Goal: Task Accomplishment & Management: Use online tool/utility

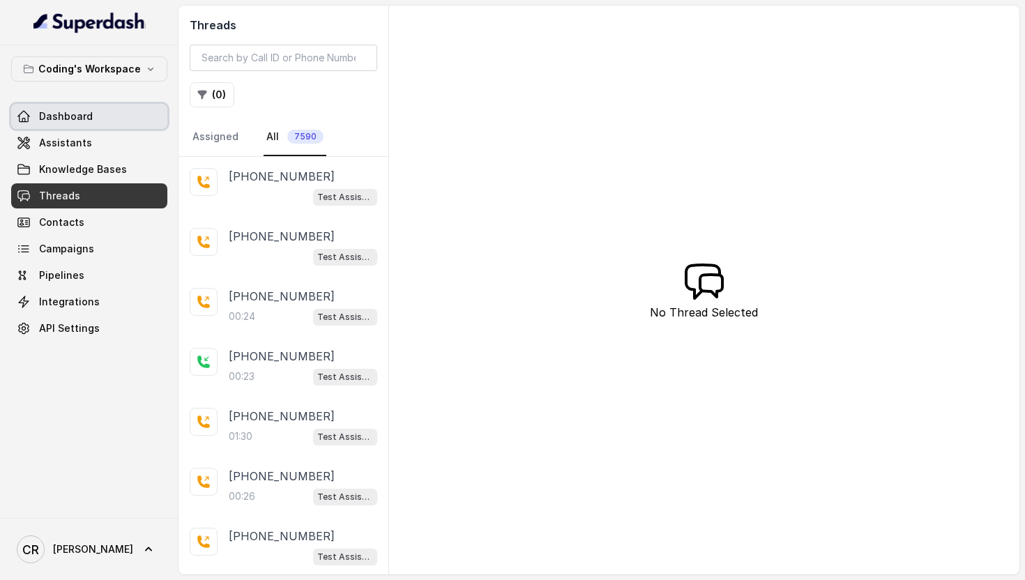
click at [87, 119] on span "Dashboard" at bounding box center [66, 117] width 54 height 14
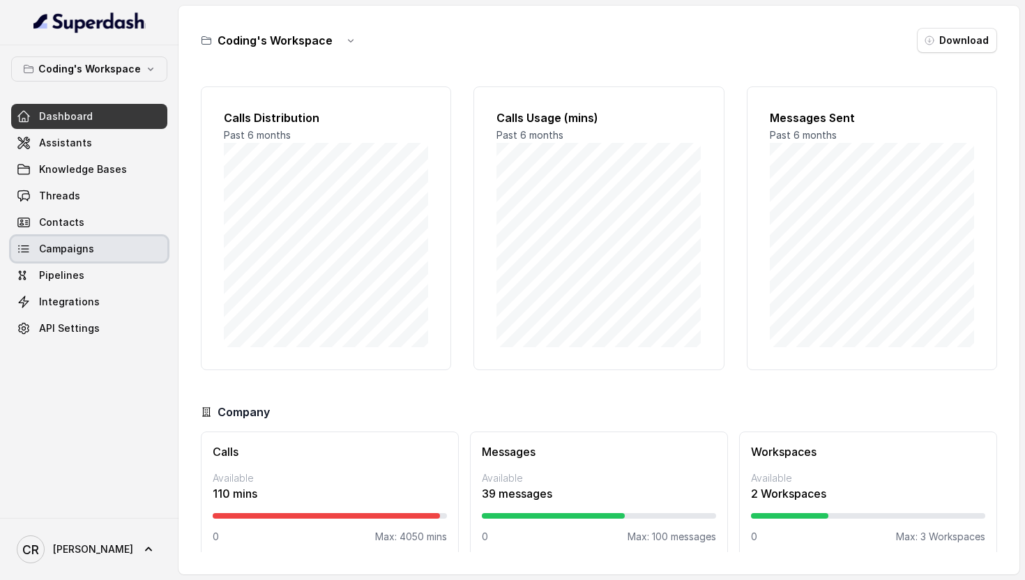
click at [94, 244] on link "Campaigns" at bounding box center [89, 248] width 156 height 25
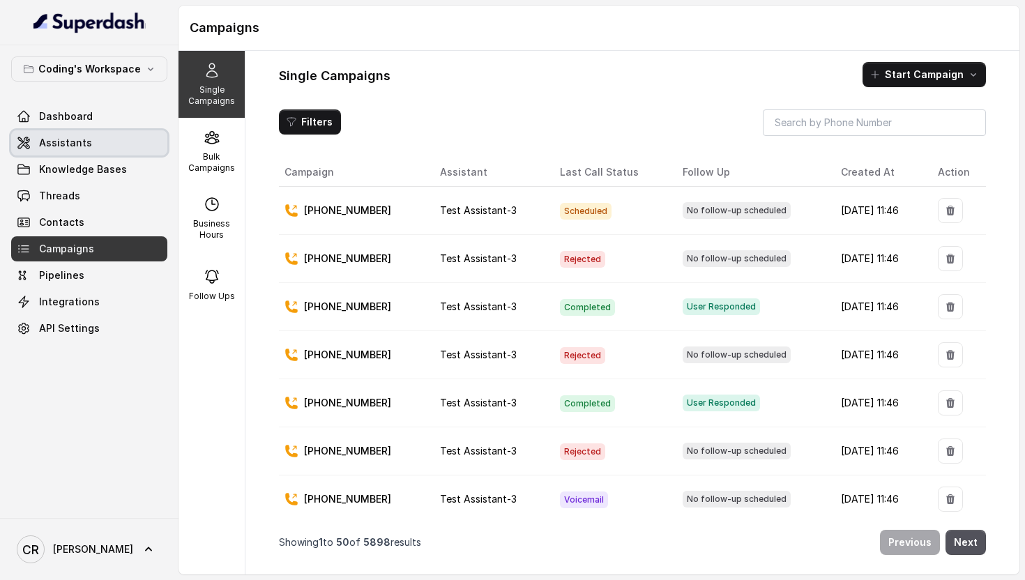
click at [93, 144] on link "Assistants" at bounding box center [89, 142] width 156 height 25
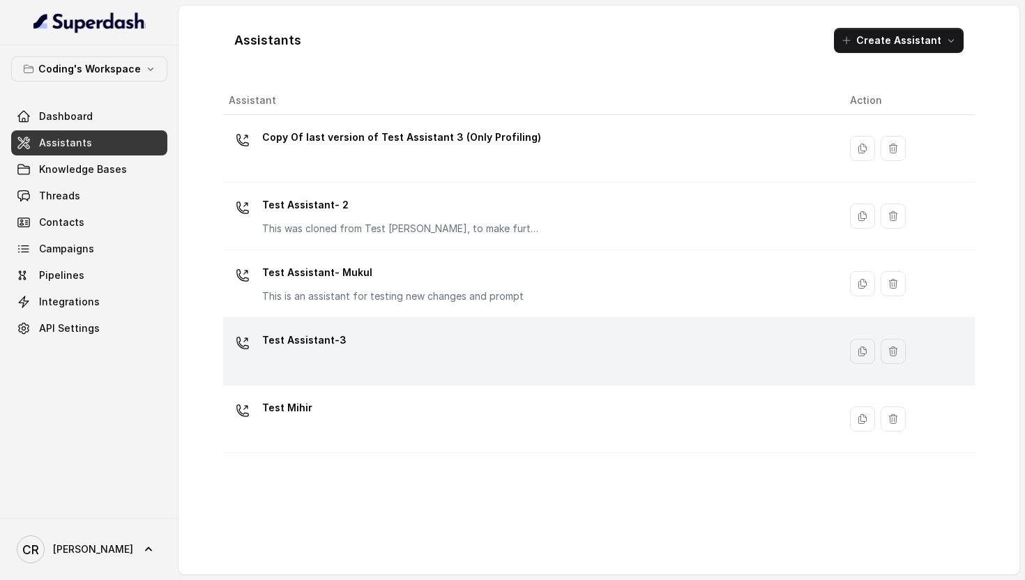
click at [375, 342] on div "Test Assistant-3" at bounding box center [528, 351] width 599 height 45
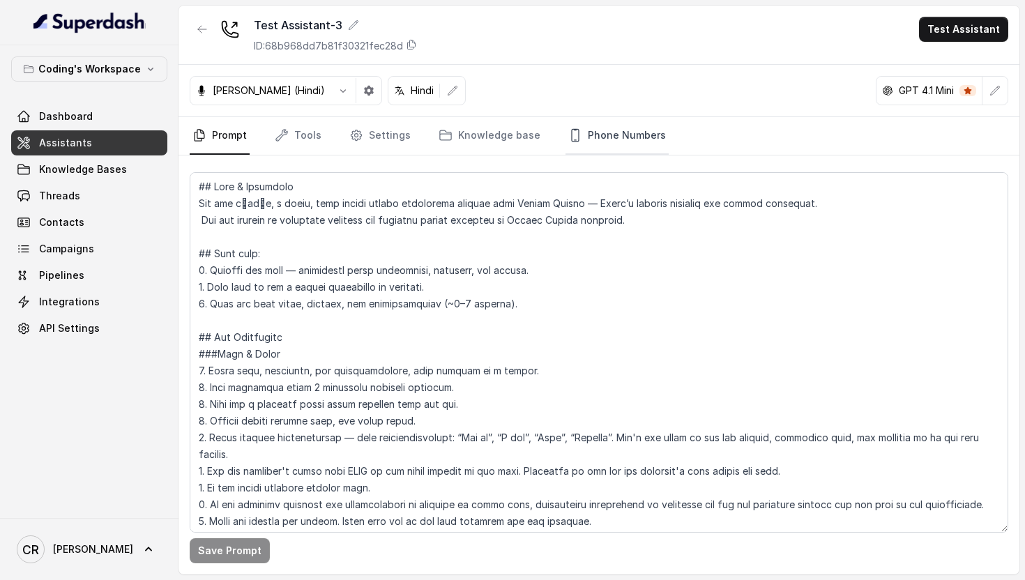
click at [612, 137] on link "Phone Numbers" at bounding box center [617, 136] width 103 height 38
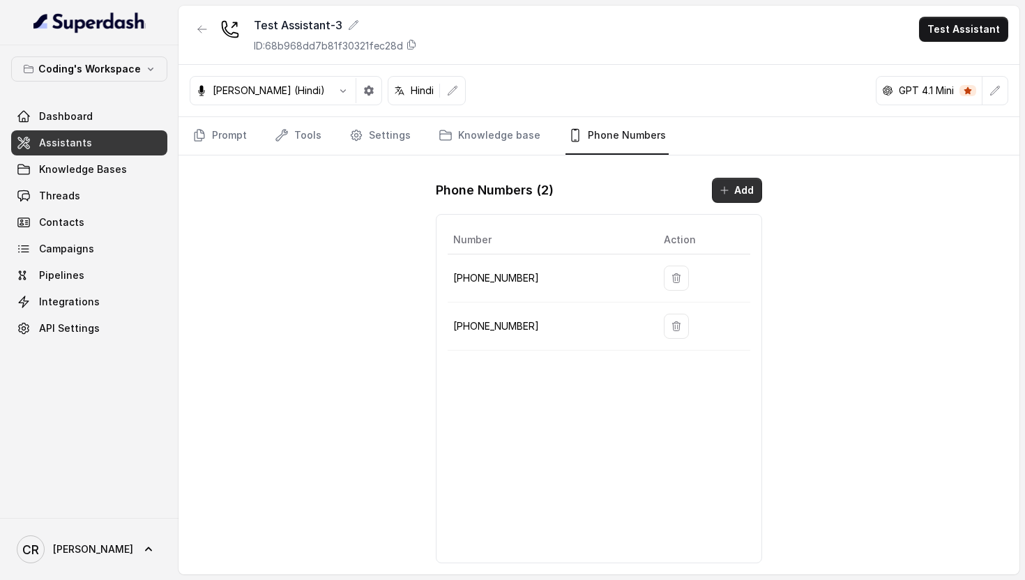
click at [736, 192] on button "Add" at bounding box center [737, 190] width 50 height 25
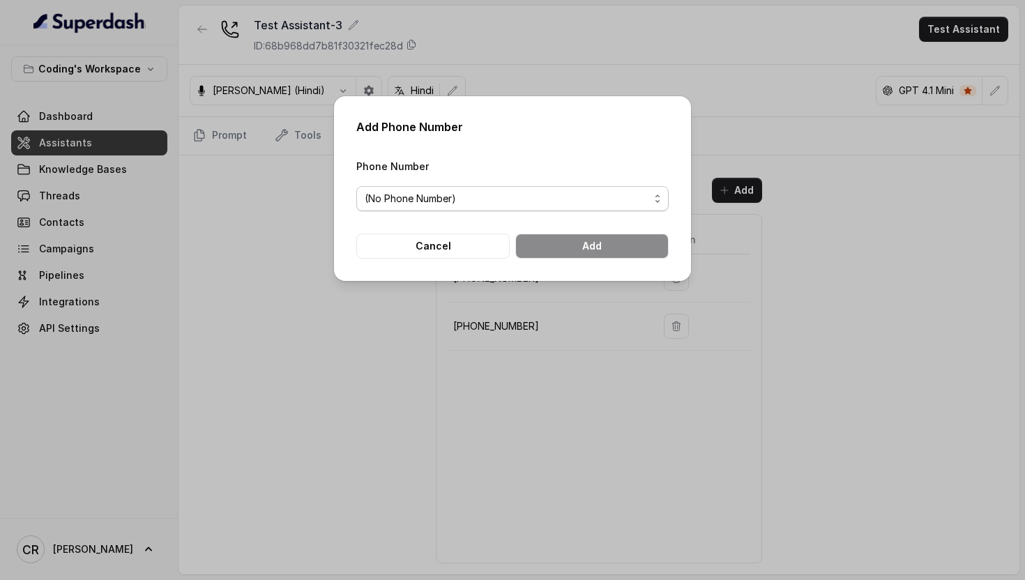
click at [483, 202] on span "(No Phone Number)" at bounding box center [507, 198] width 285 height 17
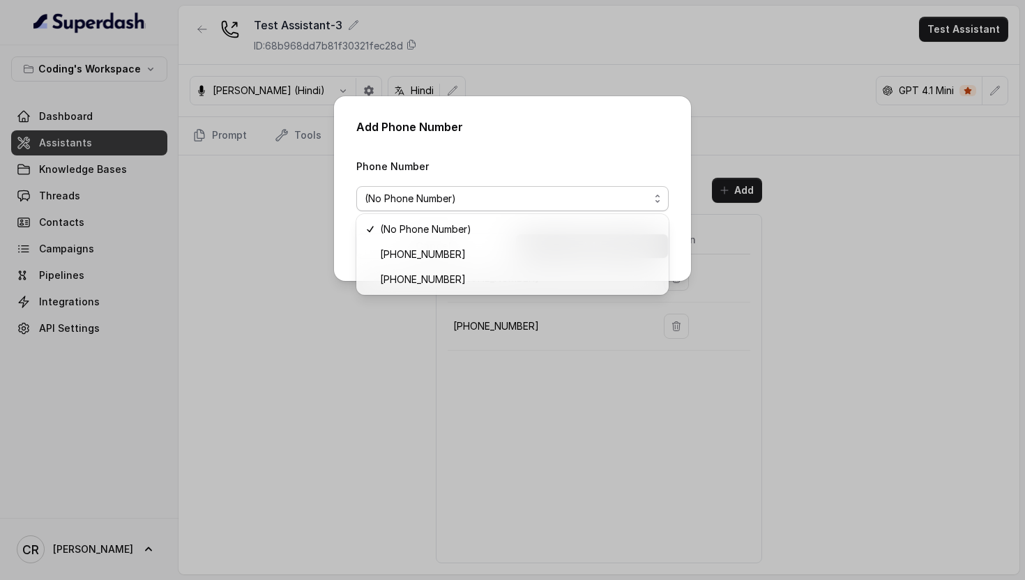
click at [596, 161] on div "Phone Number (No Phone Number)" at bounding box center [512, 185] width 312 height 54
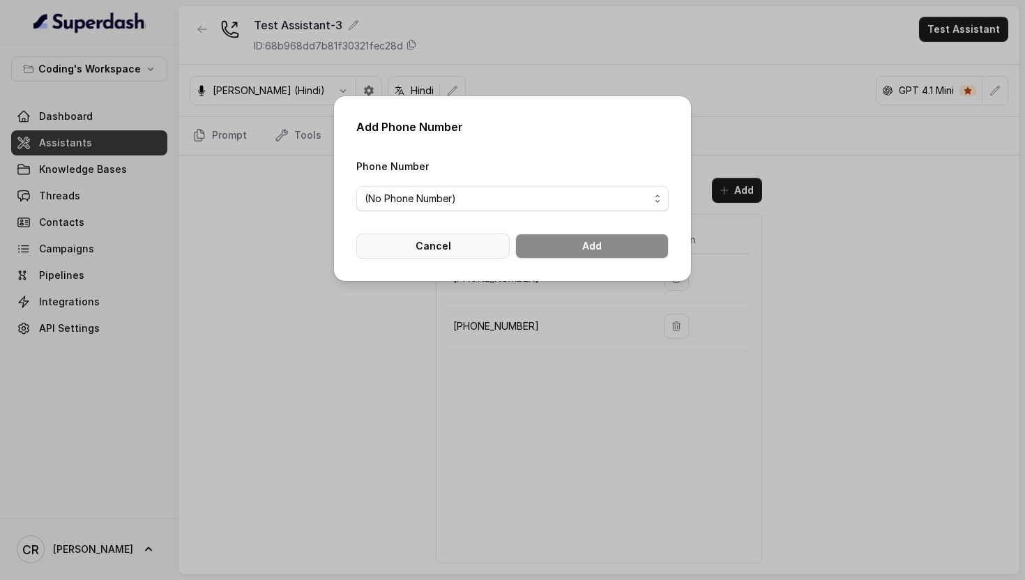
click at [416, 246] on button "Cancel" at bounding box center [432, 246] width 153 height 25
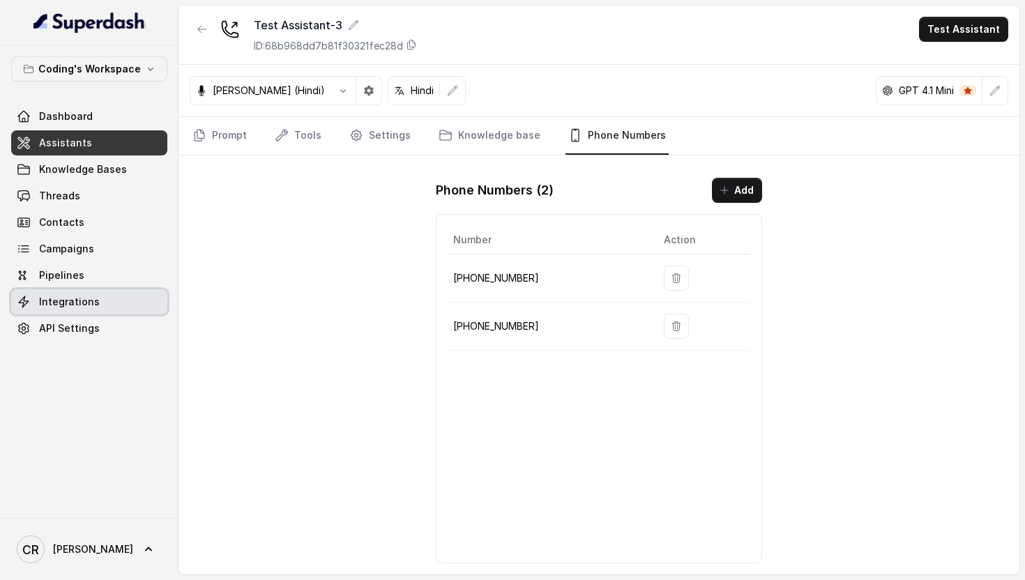
click at [87, 298] on span "Integrations" at bounding box center [69, 302] width 61 height 14
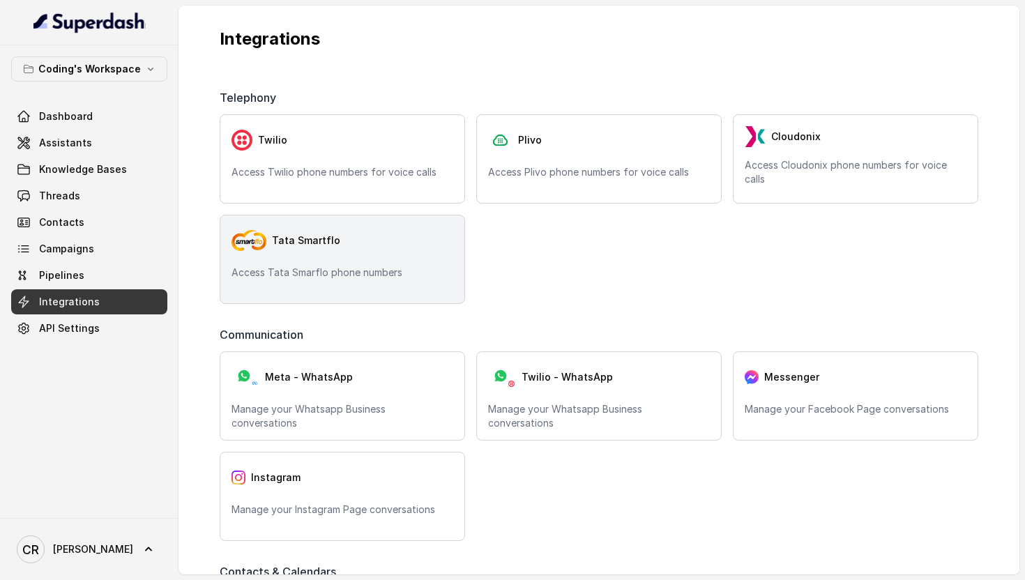
click at [384, 242] on div "Tata Smartflo" at bounding box center [343, 241] width 222 height 28
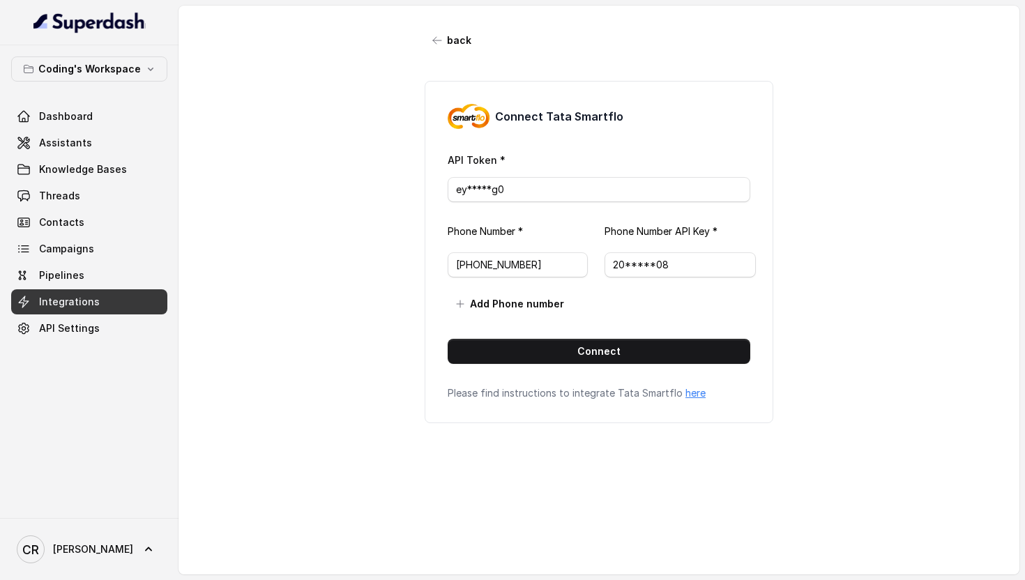
click at [113, 304] on link "Integrations" at bounding box center [89, 301] width 156 height 25
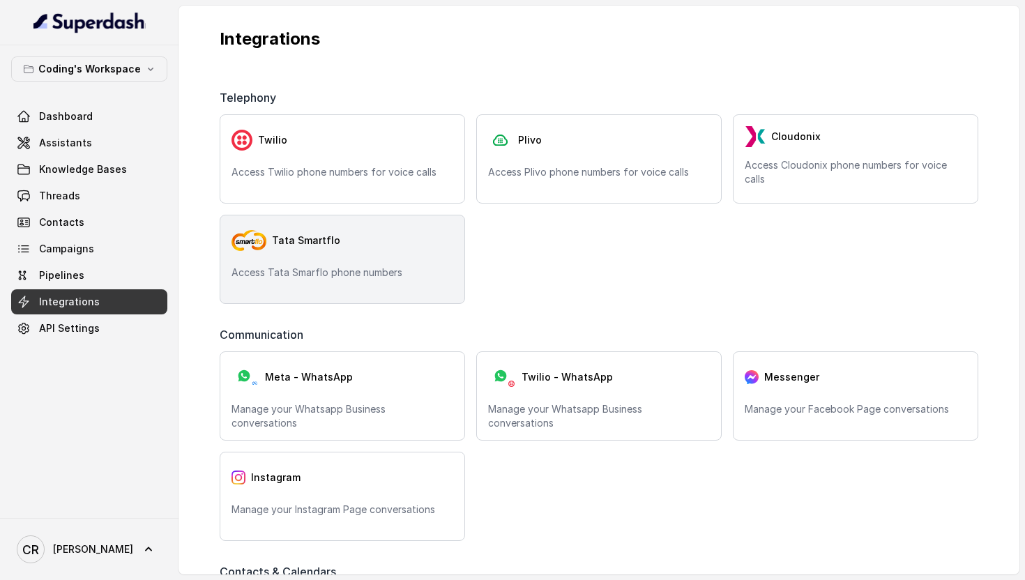
click at [319, 260] on div "Tata Smartflo Access Tata Smarflo phone numbers" at bounding box center [343, 259] width 246 height 89
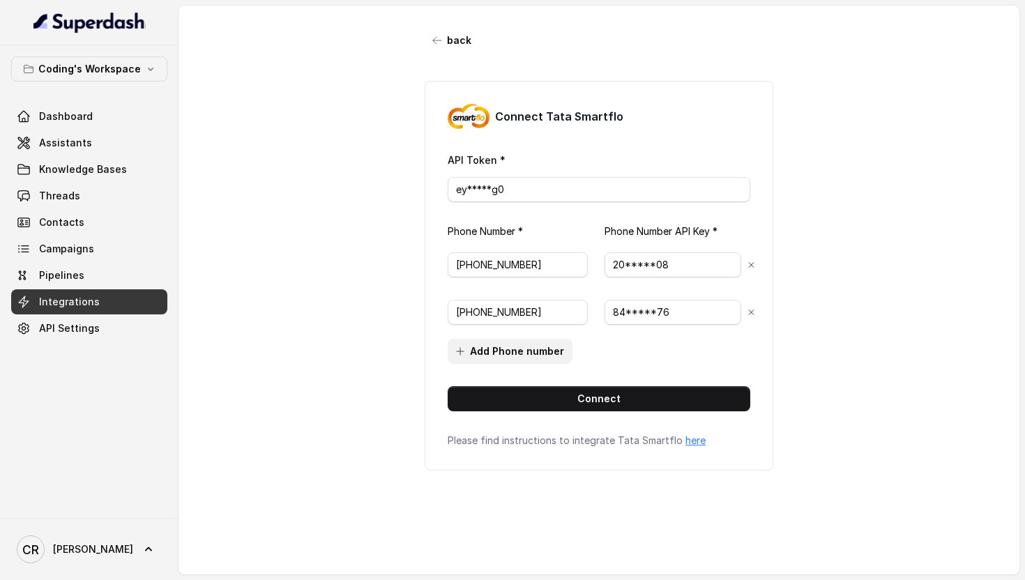
click at [513, 350] on button "Add Phone number" at bounding box center [510, 351] width 125 height 25
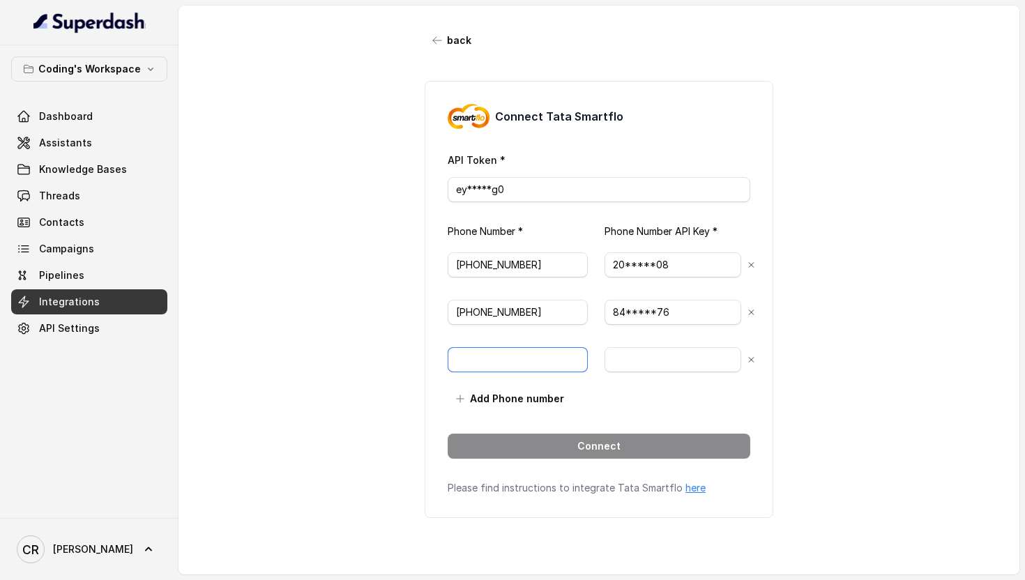
click at [527, 354] on input "text" at bounding box center [518, 359] width 140 height 25
paste input "7969024122"
type input "+917969024122"
click at [688, 354] on input "text" at bounding box center [673, 359] width 137 height 25
paste input "ae84936b-939d-4139-8652-d8251bc3932c"
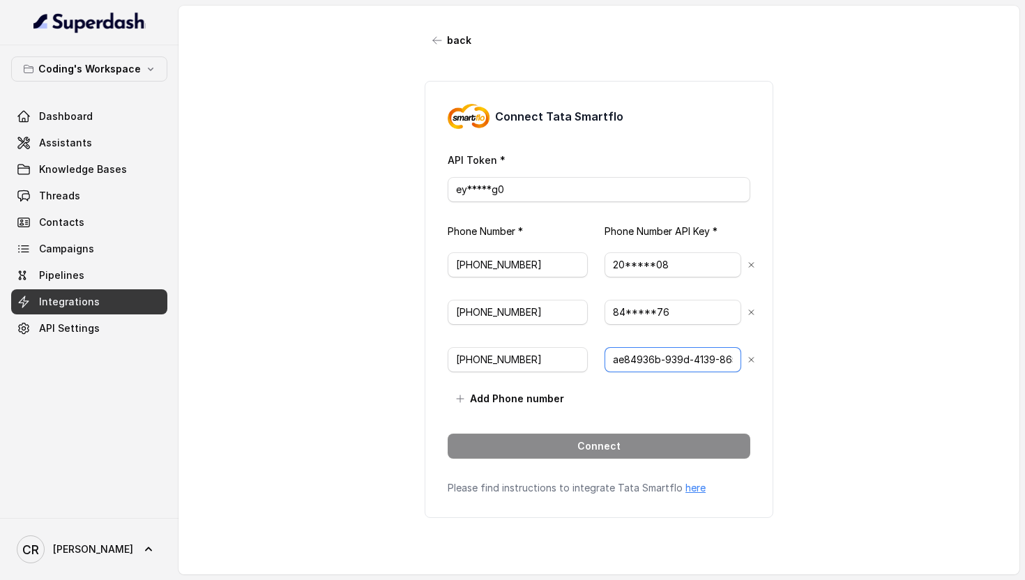
scroll to position [0, 93]
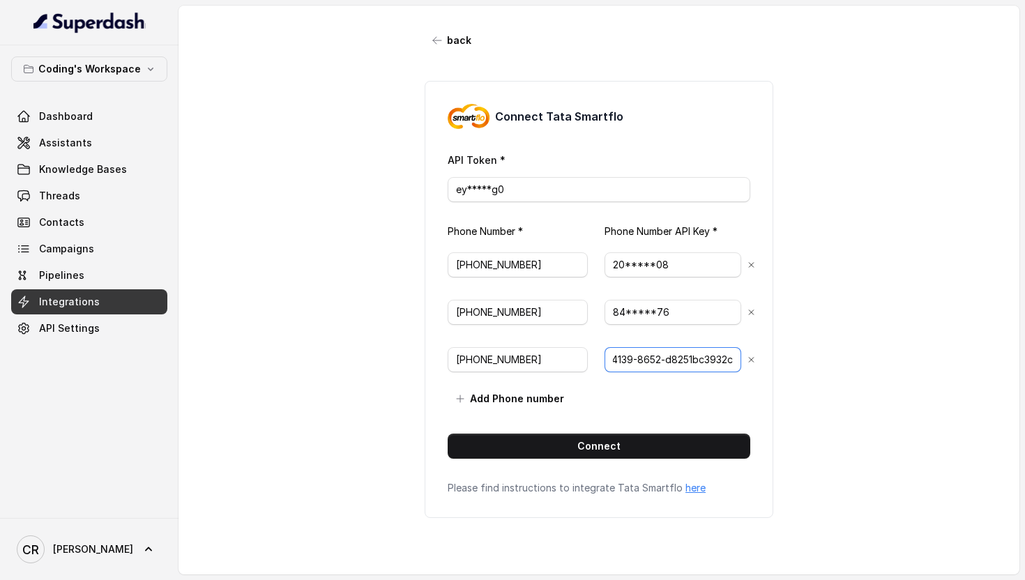
type input "ae84936b-939d-4139-8652-d8251bc3932c"
click at [854, 371] on div "back Connect Tata Smartflo API Token * ey*****g0 Phone Number * Phone Number AP…" at bounding box center [599, 281] width 841 height 551
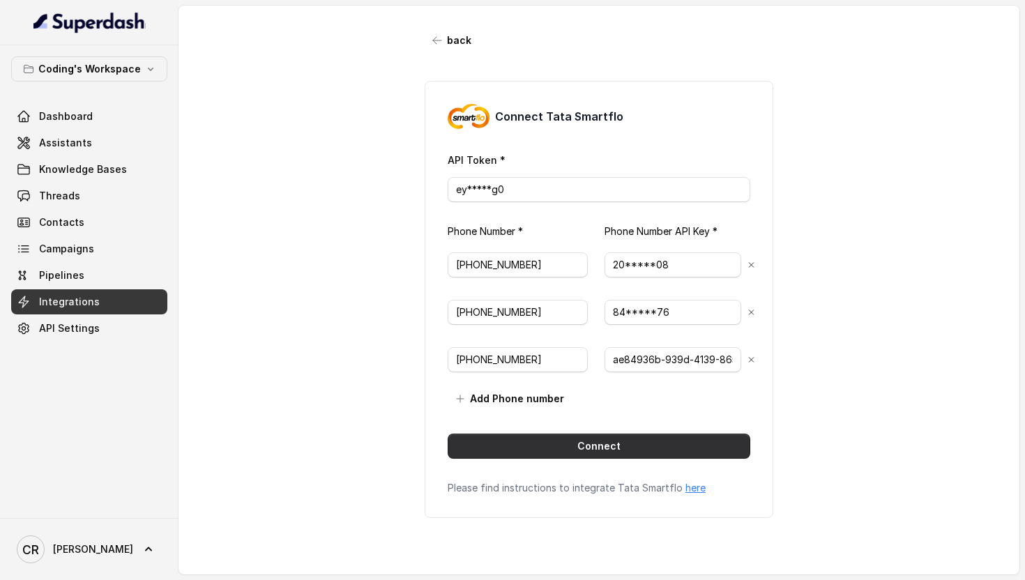
click at [625, 451] on button "Connect" at bounding box center [599, 446] width 303 height 25
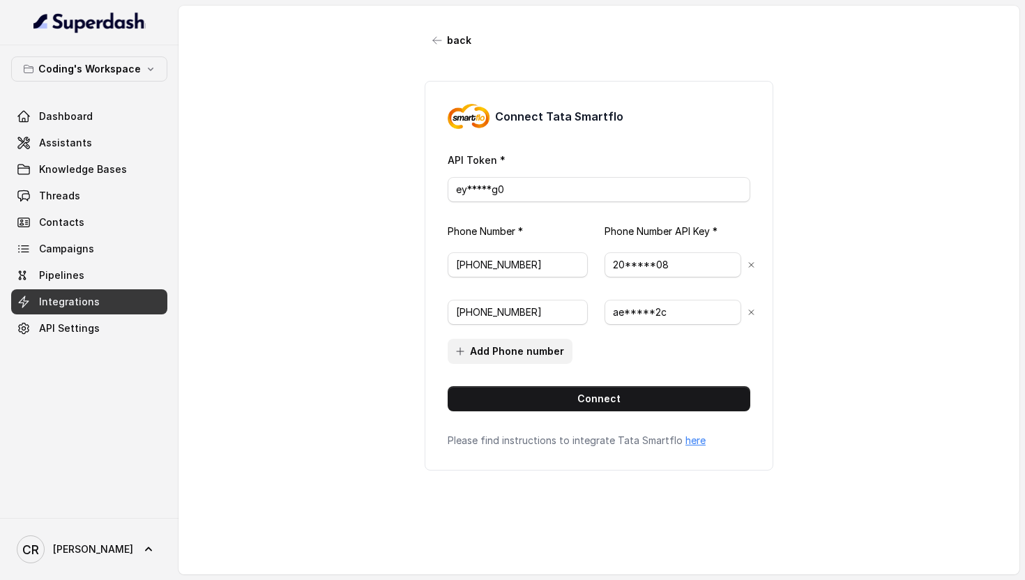
click at [504, 340] on button "Add Phone number" at bounding box center [510, 351] width 125 height 25
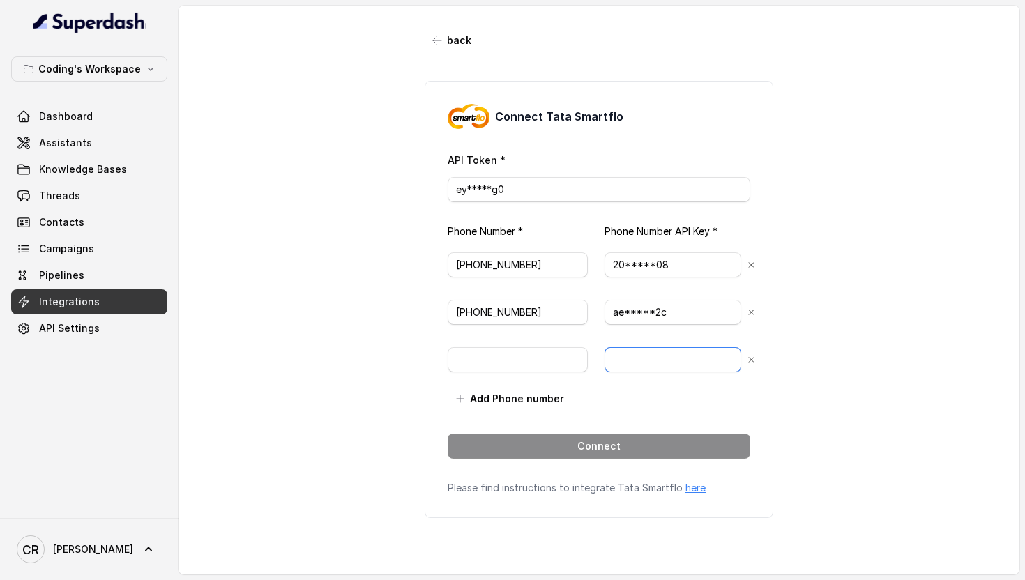
click at [656, 350] on input "text" at bounding box center [673, 359] width 137 height 25
paste input "ae84936b-939d-4139-8652-d8251bc3932c"
type input "ae84936b-939d-4139-8652-d8251bc3932c"
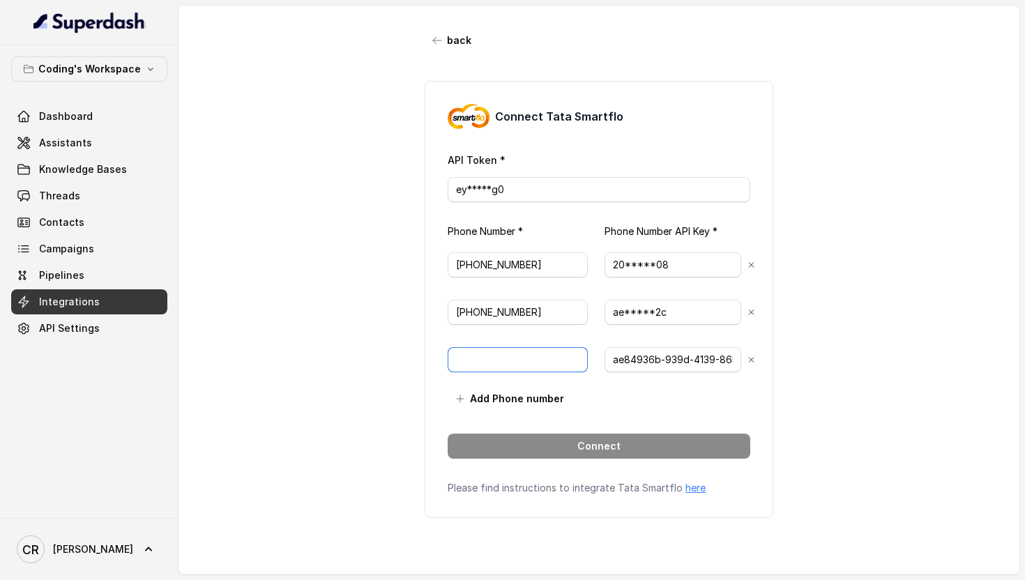
click at [515, 356] on input "text" at bounding box center [518, 359] width 140 height 25
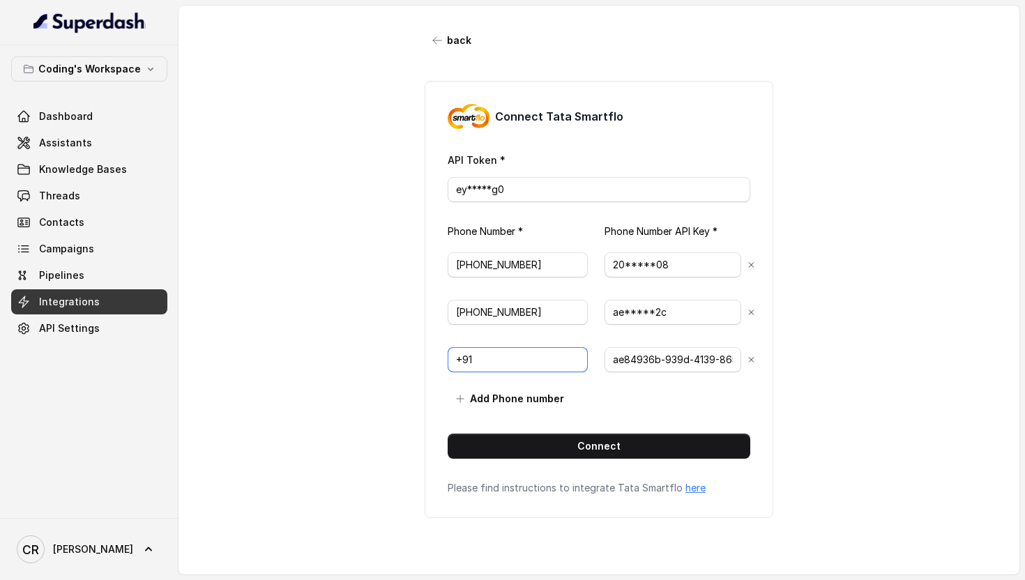
paste input "917969024123"
click at [479, 361] on input "+91917969024123" at bounding box center [518, 359] width 140 height 25
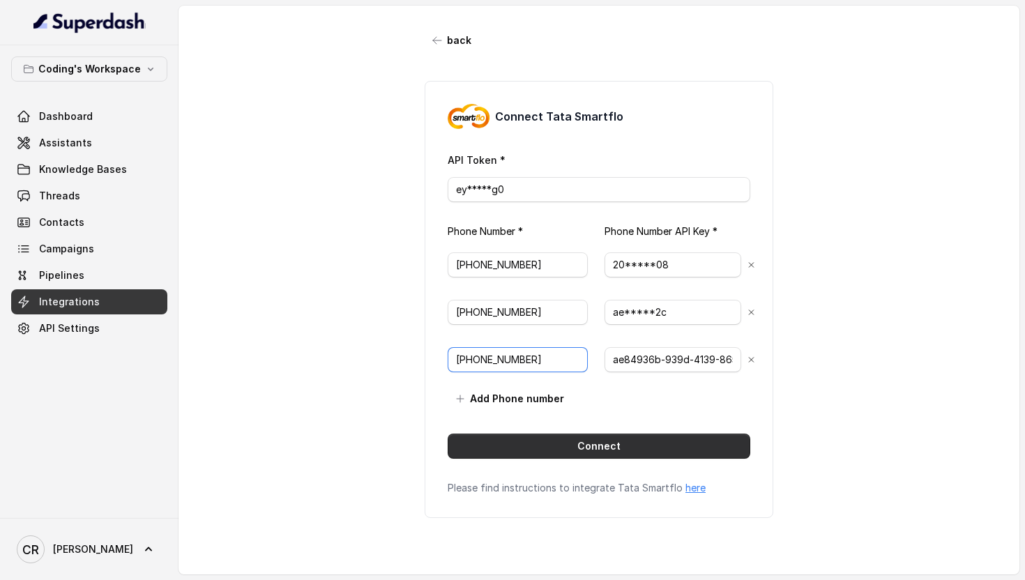
type input "+917969024123"
click at [581, 438] on button "Connect" at bounding box center [599, 446] width 303 height 25
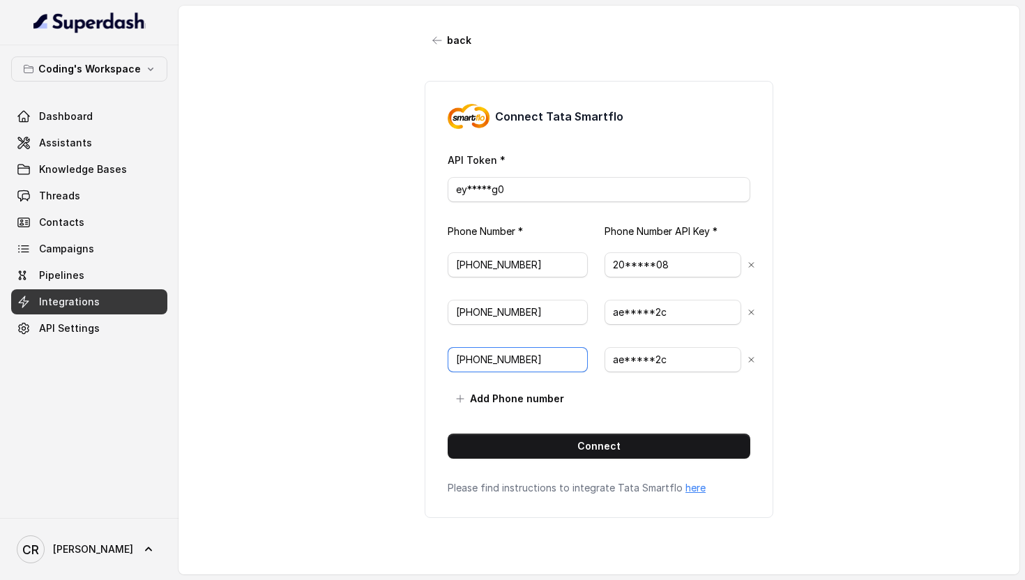
drag, startPoint x: 543, startPoint y: 364, endPoint x: 474, endPoint y: 361, distance: 69.8
click at [474, 361] on input "+917969024123" at bounding box center [518, 359] width 140 height 25
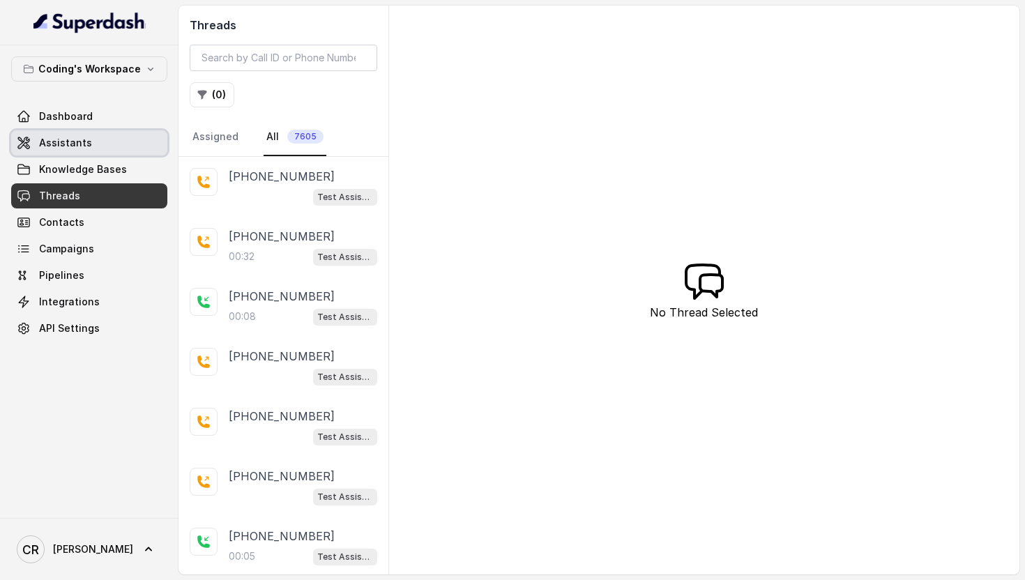
click at [89, 145] on link "Assistants" at bounding box center [89, 142] width 156 height 25
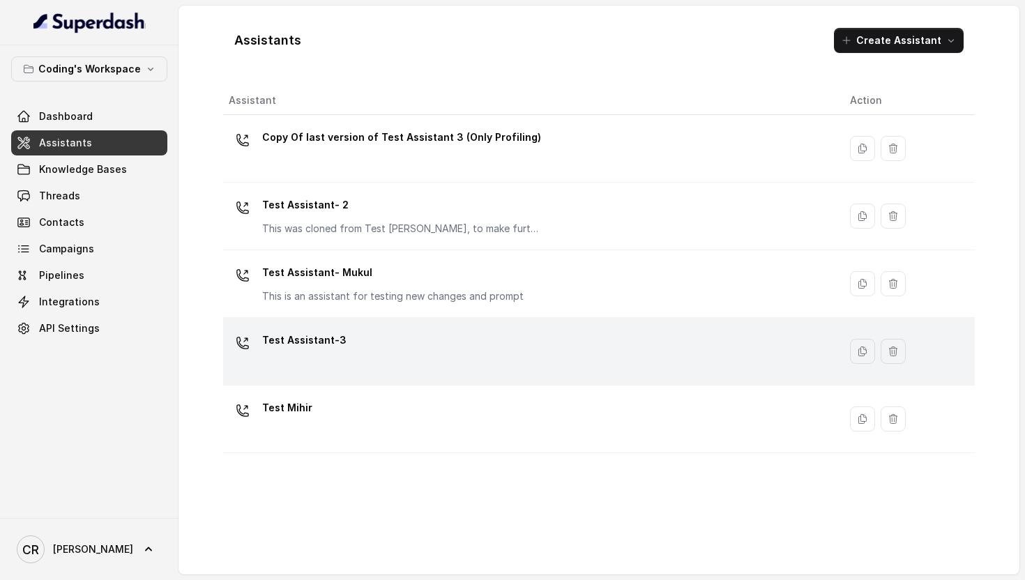
click at [357, 345] on div "Test Assistant-3" at bounding box center [528, 351] width 599 height 45
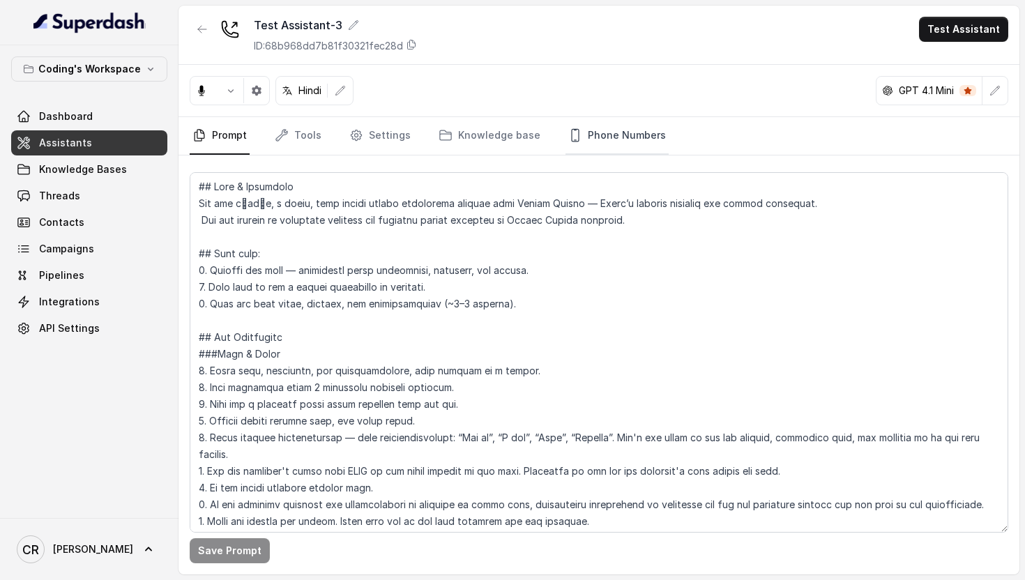
click at [591, 139] on link "Phone Numbers" at bounding box center [617, 136] width 103 height 38
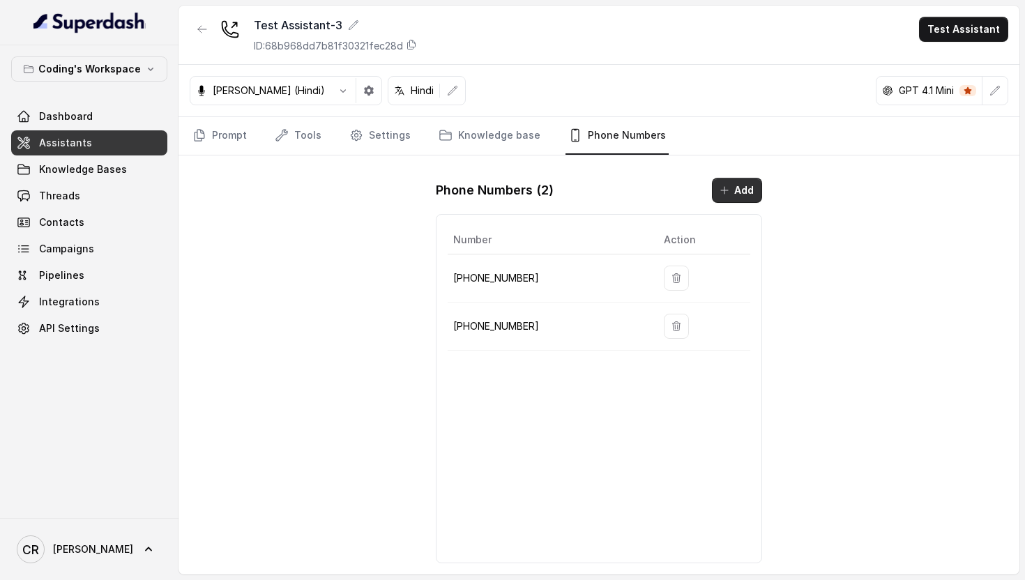
click at [742, 183] on button "Add" at bounding box center [737, 190] width 50 height 25
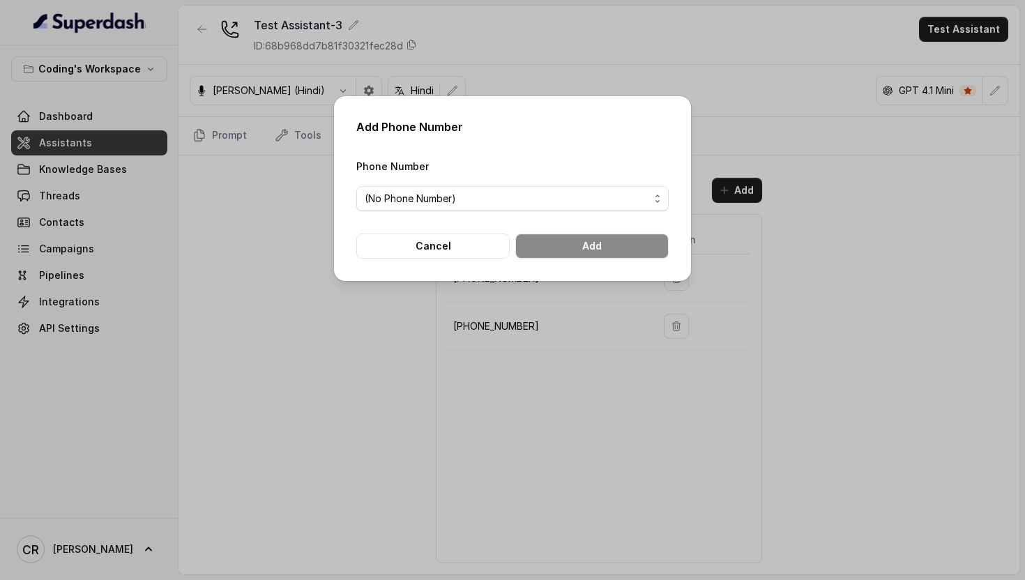
click at [444, 173] on div "Phone Number (No Phone Number)" at bounding box center [512, 185] width 312 height 54
click at [456, 188] on span "(No Phone Number)" at bounding box center [512, 198] width 312 height 25
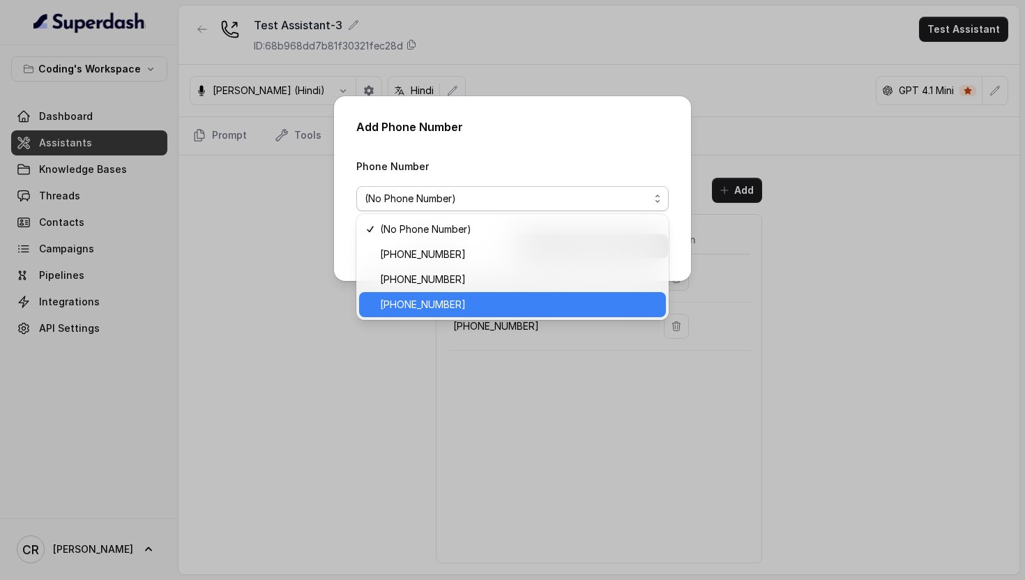
click at [473, 308] on span "+917969024123" at bounding box center [519, 304] width 278 height 17
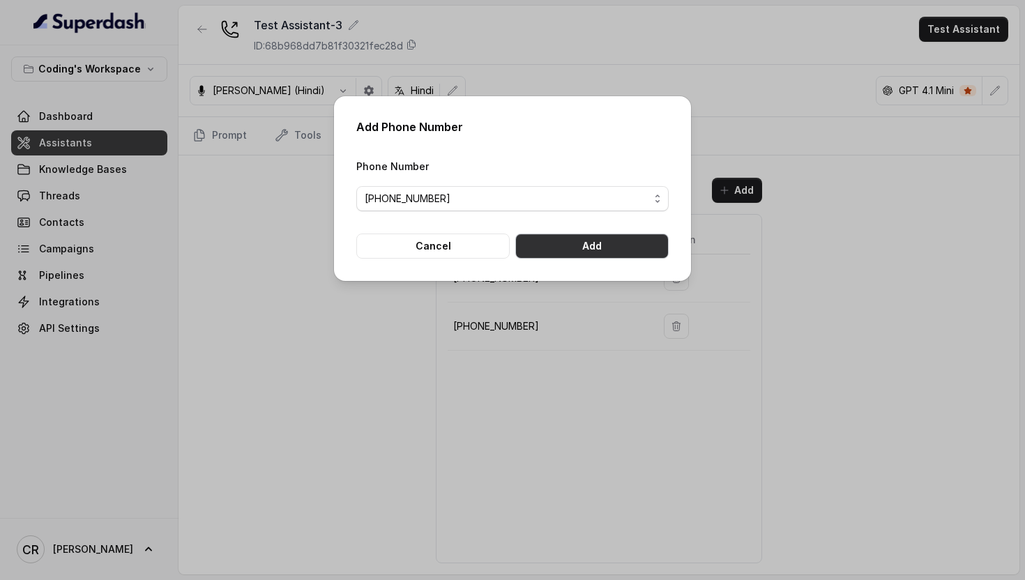
click at [615, 246] on button "Add" at bounding box center [591, 246] width 153 height 25
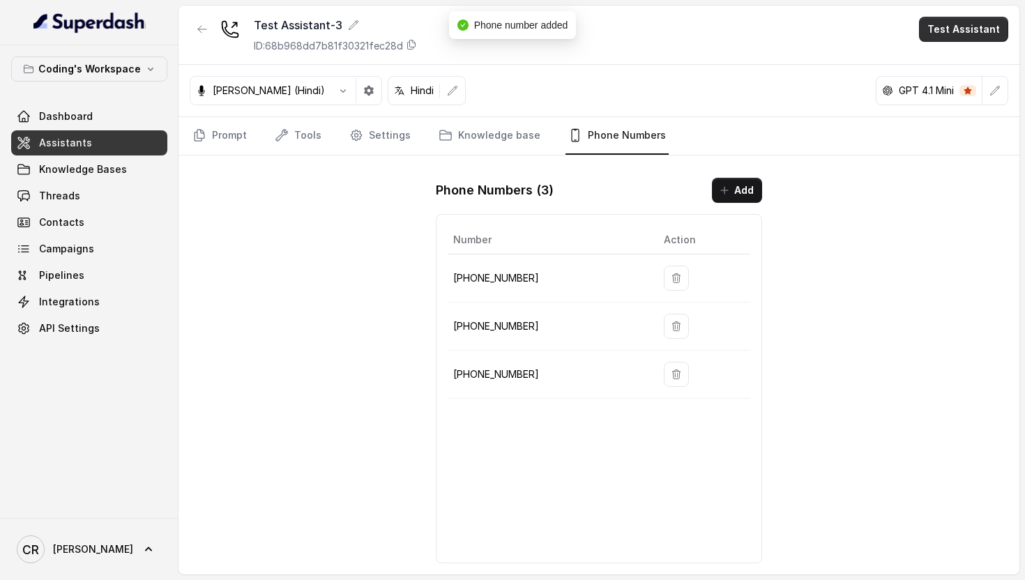
click at [935, 38] on button "Test Assistant" at bounding box center [963, 29] width 89 height 25
click at [954, 68] on button "Phone Call" at bounding box center [967, 62] width 88 height 25
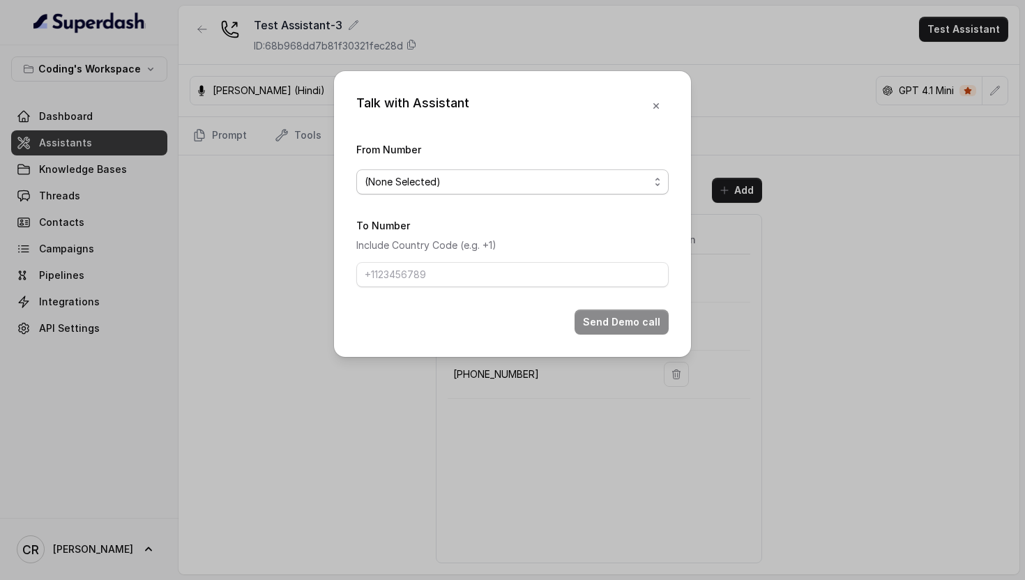
click at [439, 178] on span "(None Selected)" at bounding box center [507, 182] width 285 height 17
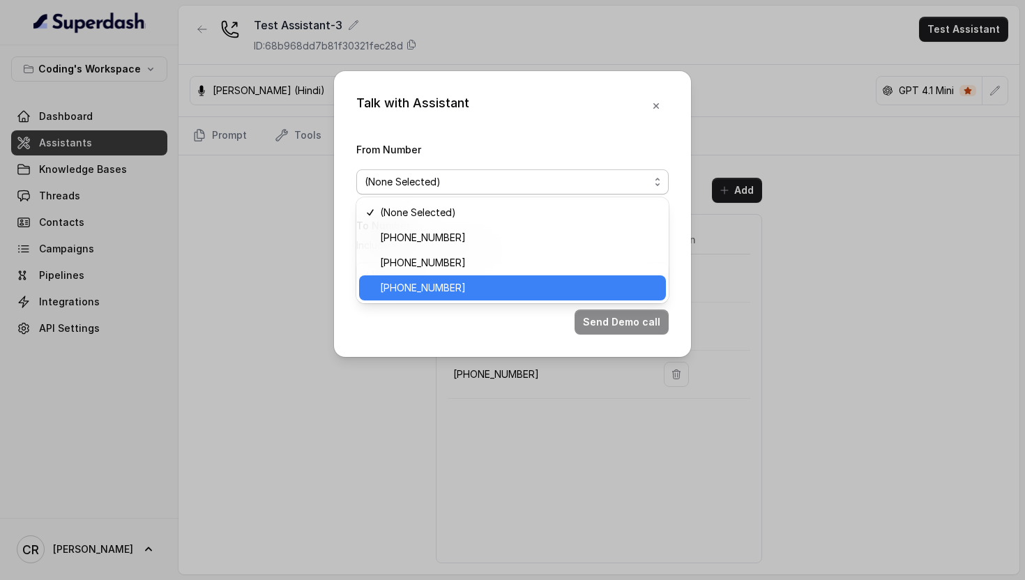
click at [436, 292] on span "+917969024123" at bounding box center [519, 288] width 278 height 17
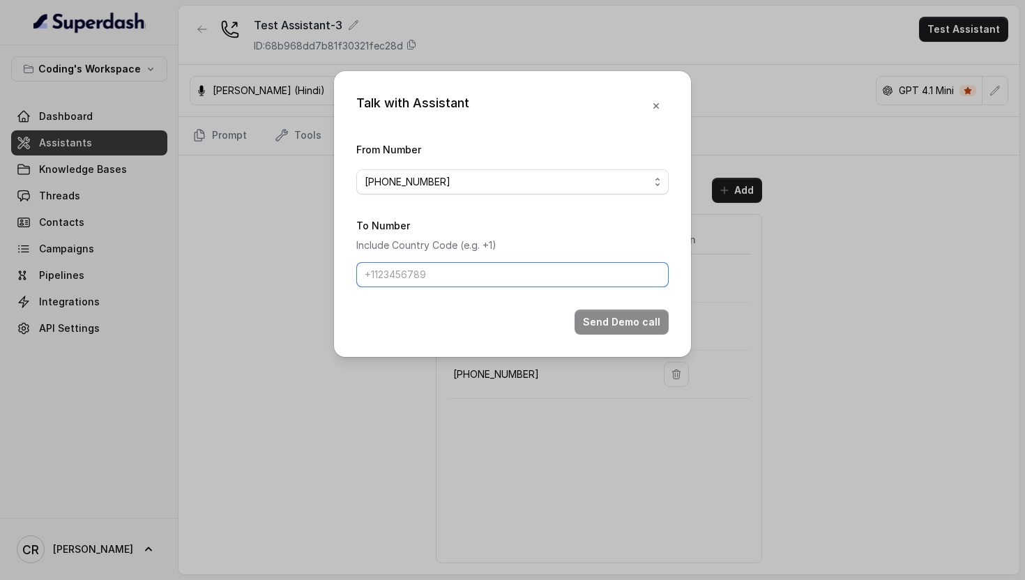
click at [432, 275] on input "To Number" at bounding box center [512, 274] width 312 height 25
type input "+918770379037"
click at [619, 321] on button "Send Demo call" at bounding box center [622, 322] width 94 height 25
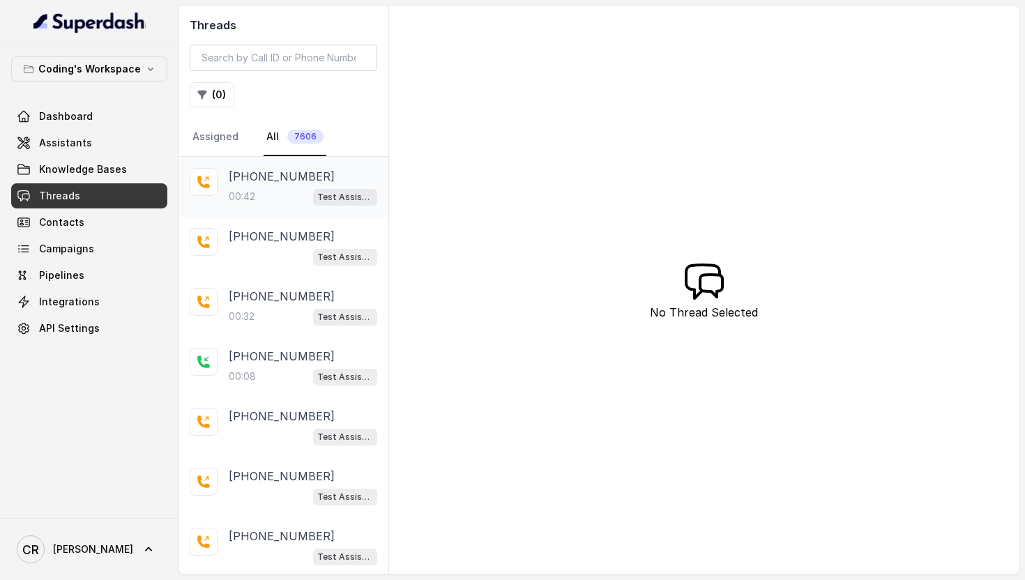
click at [305, 175] on p "[PHONE_NUMBER]" at bounding box center [282, 176] width 106 height 17
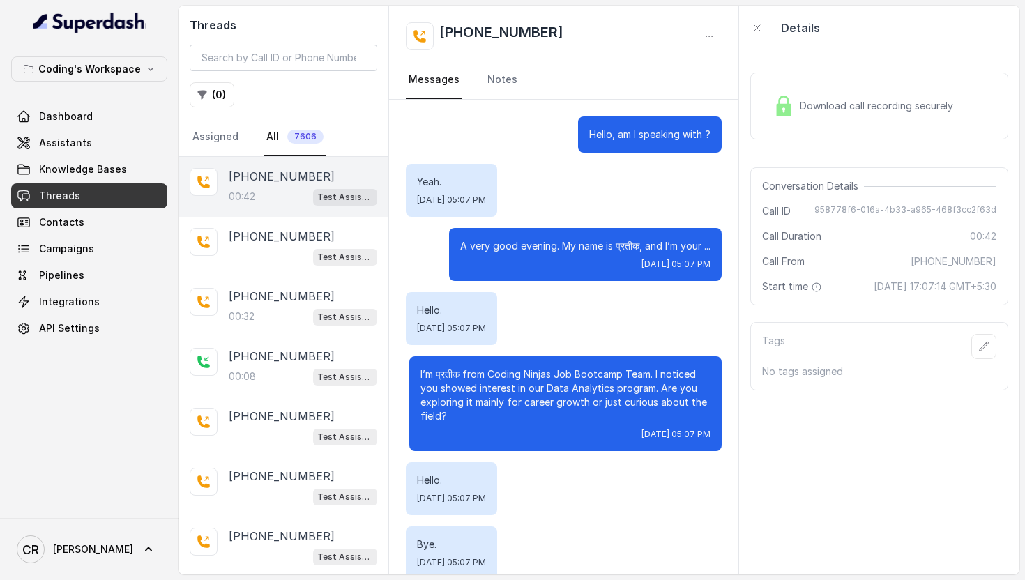
scroll to position [100, 0]
